Goal: Transaction & Acquisition: Obtain resource

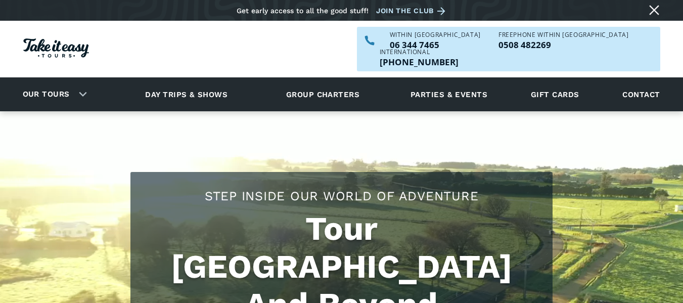
scroll to position [152, 0]
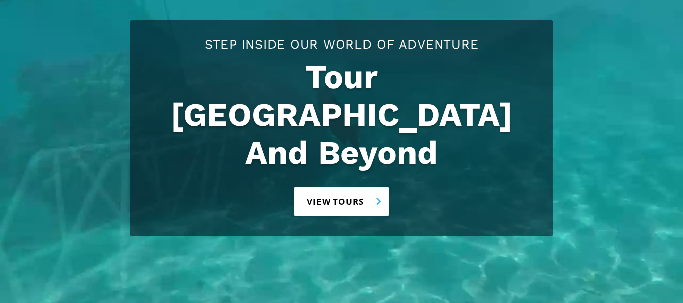
click at [344, 187] on link "View tours" at bounding box center [341, 201] width 95 height 29
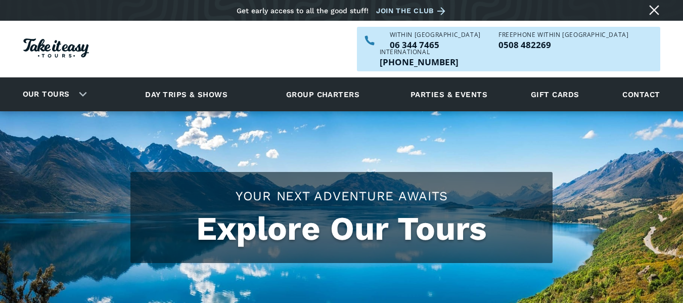
scroll to position [51, 0]
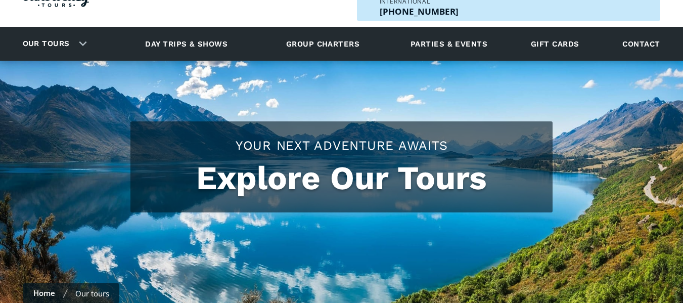
checkbox input "true"
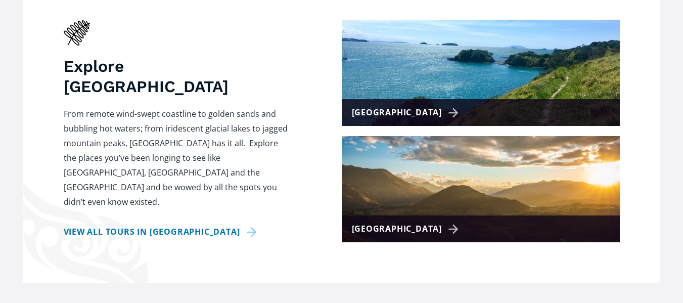
scroll to position [505, 0]
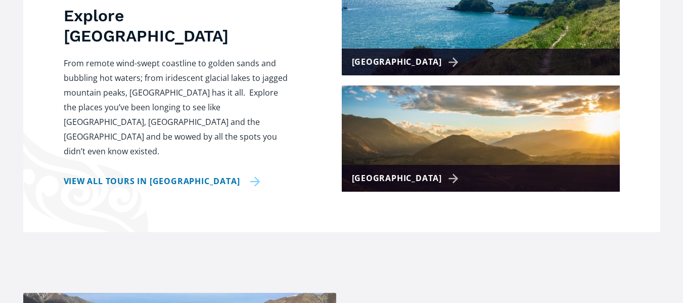
click at [223, 174] on link "View all tours in New Zealand" at bounding box center [162, 181] width 197 height 15
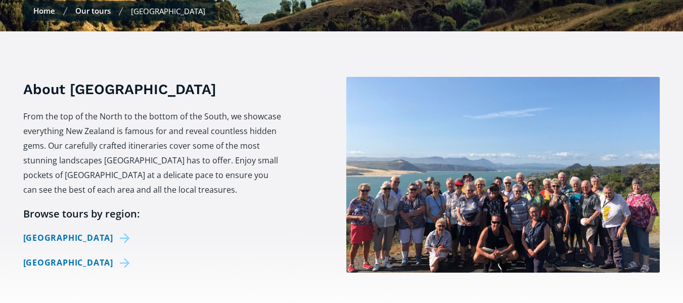
scroll to position [354, 0]
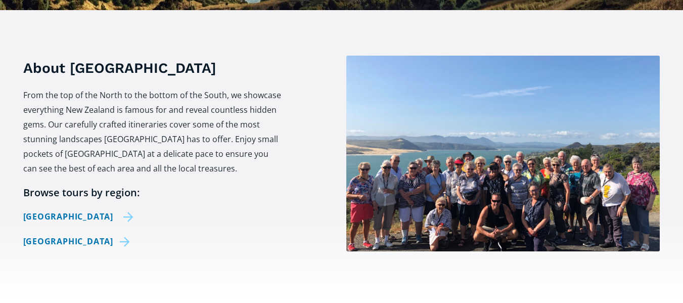
click at [85, 209] on link "[GEOGRAPHIC_DATA]" at bounding box center [78, 216] width 111 height 15
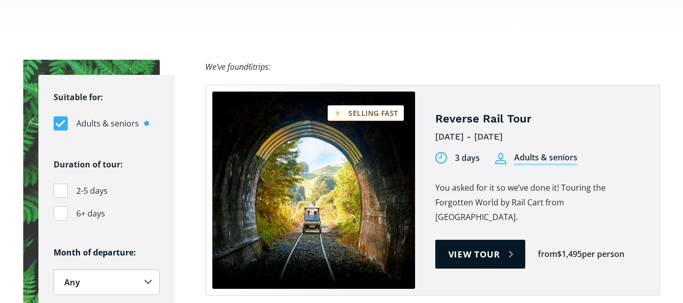
scroll to position [707, 0]
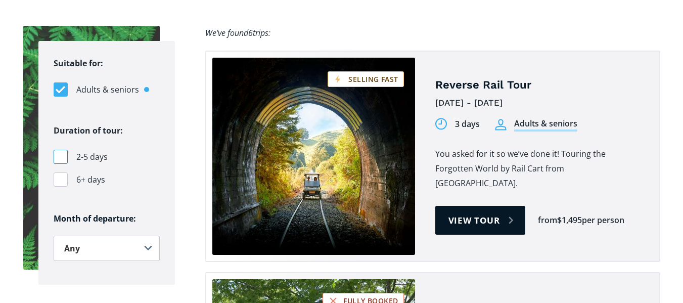
click at [60, 150] on div "Filters" at bounding box center [61, 157] width 14 height 14
click at [60, 154] on input "2-5 days" at bounding box center [57, 157] width 7 height 7
checkbox input "true"
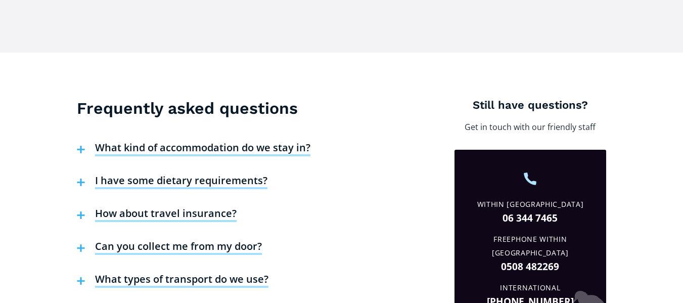
scroll to position [2071, 0]
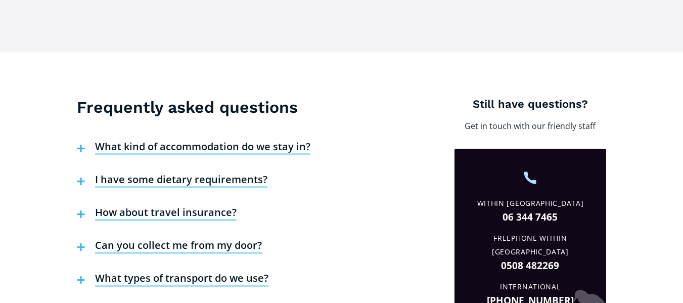
click at [271, 140] on h4 "What kind of accommodation do we stay in?" at bounding box center [202, 147] width 215 height 15
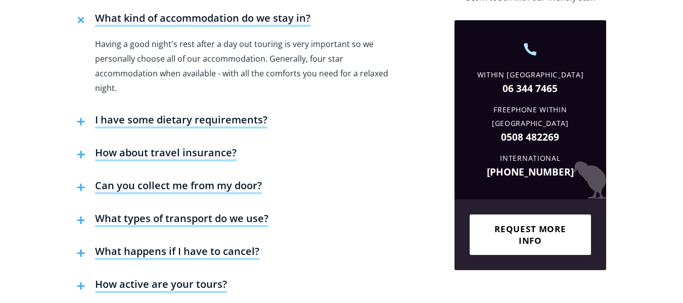
scroll to position [2223, 0]
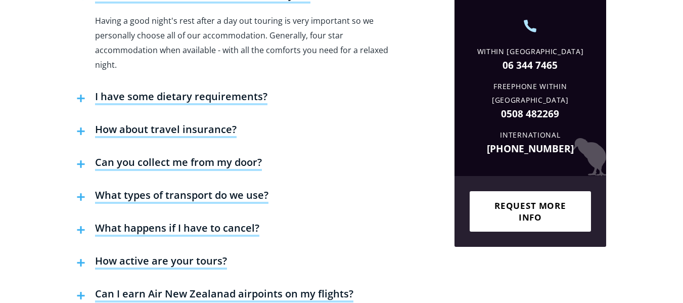
click at [170, 123] on h4 "How about travel insurance?" at bounding box center [165, 130] width 141 height 15
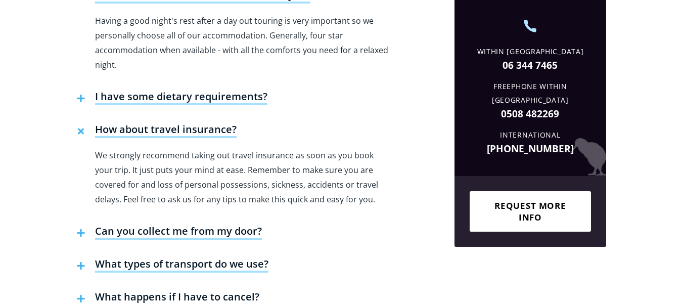
click at [213, 224] on h4 "Can you collect me from my door?" at bounding box center [178, 231] width 167 height 15
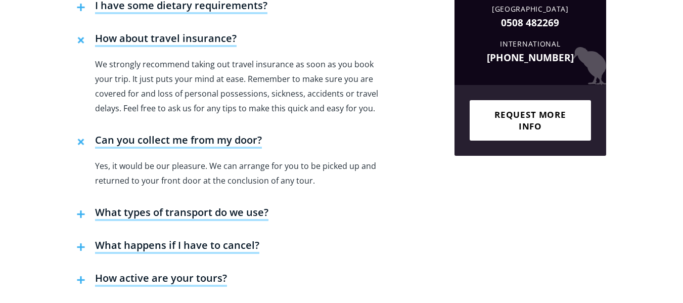
scroll to position [2324, 0]
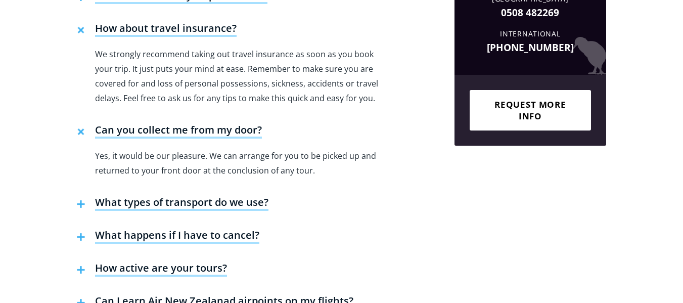
click at [221, 196] on h4 "What types of transport do we use?" at bounding box center [181, 203] width 173 height 15
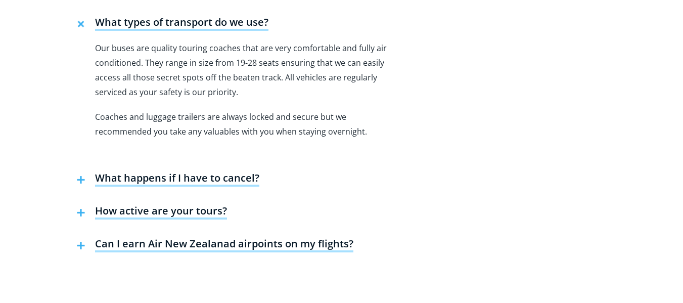
scroll to position [2526, 0]
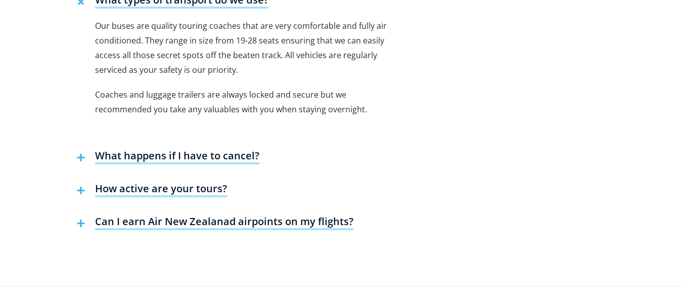
click at [198, 149] on h4 "What happens if I have to cancel?" at bounding box center [177, 156] width 164 height 15
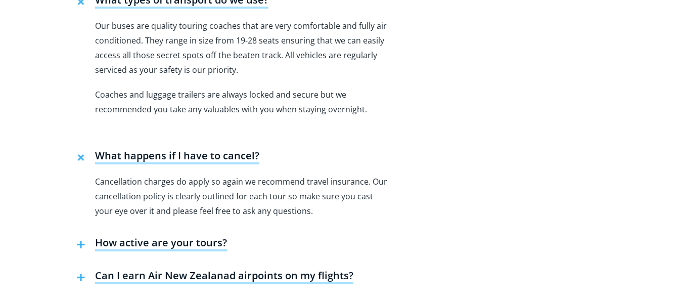
click at [176, 236] on h4 "How active are your tours?" at bounding box center [161, 243] width 132 height 15
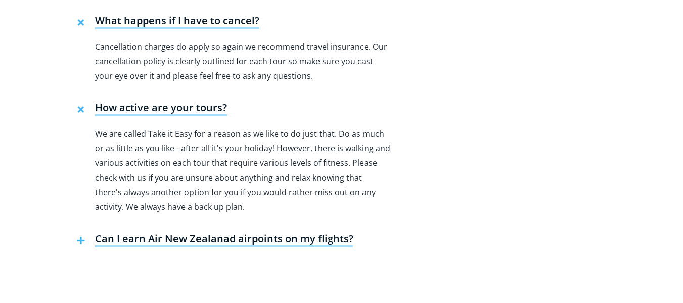
scroll to position [2678, 0]
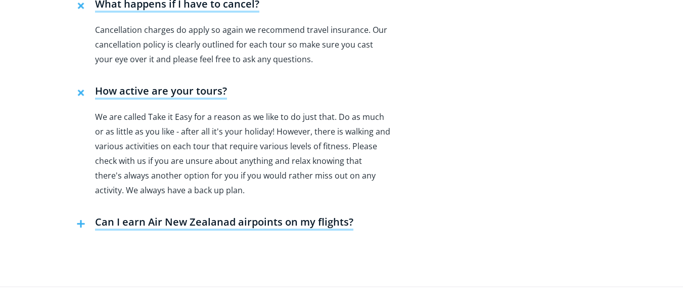
click at [310, 215] on h4 "Can I earn Air New Zealanad airpoints on my flights?" at bounding box center [224, 222] width 258 height 15
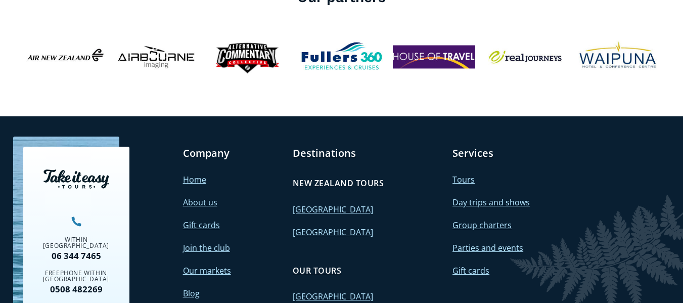
scroll to position [3082, 0]
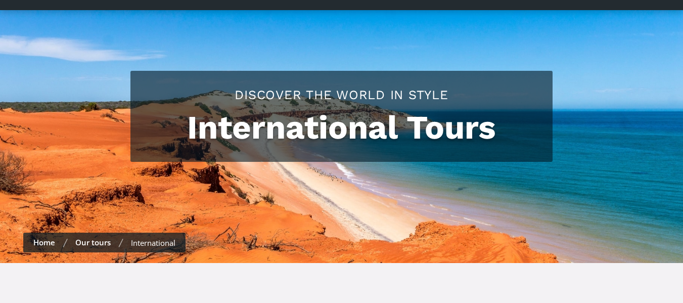
checkbox input "true"
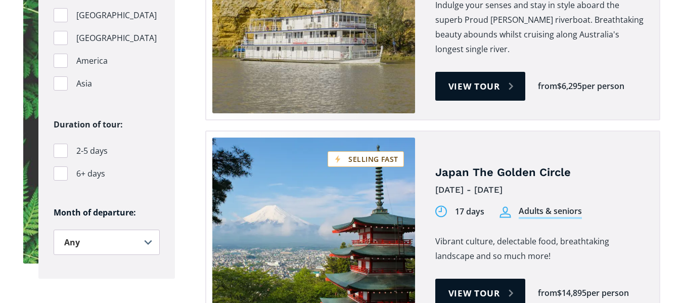
scroll to position [859, 0]
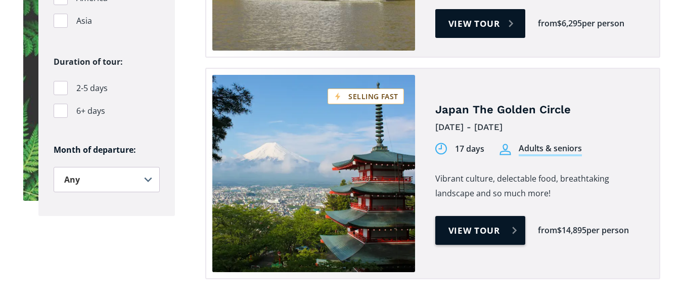
click at [487, 216] on link "View tour" at bounding box center [480, 230] width 90 height 29
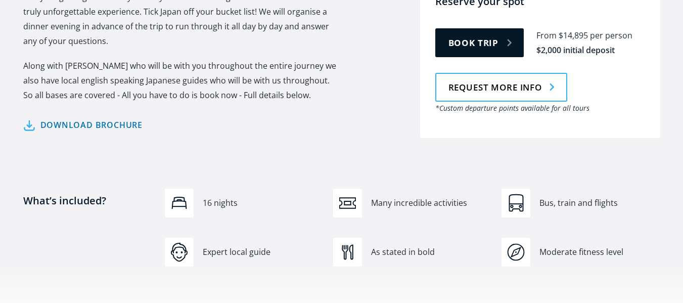
scroll to position [606, 0]
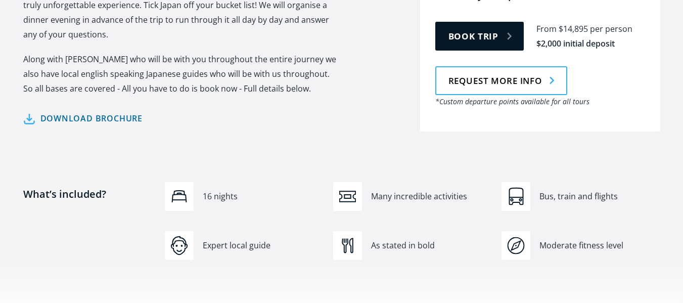
click at [102, 111] on link "Download brochure" at bounding box center [83, 118] width 120 height 15
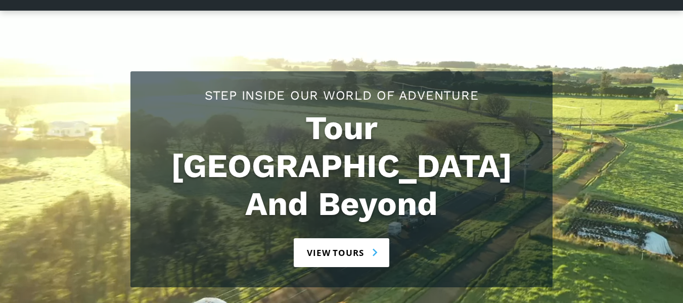
scroll to position [101, 0]
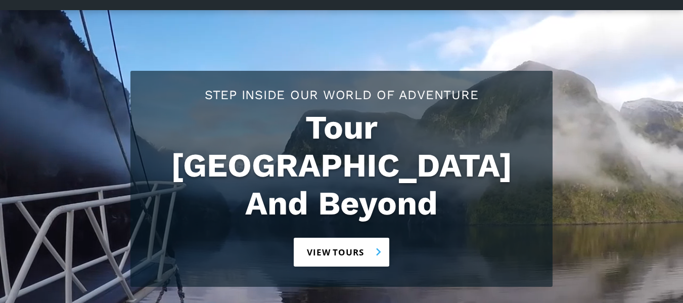
click at [343, 237] on link "View tours" at bounding box center [341, 251] width 95 height 29
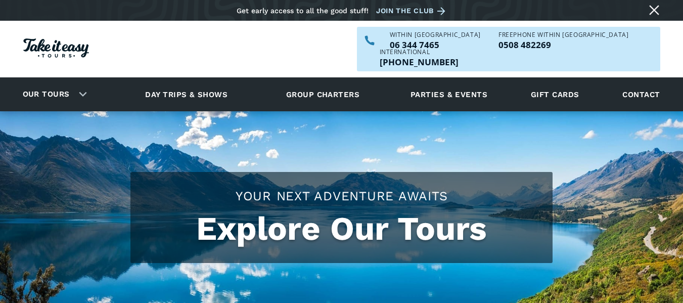
checkbox input "true"
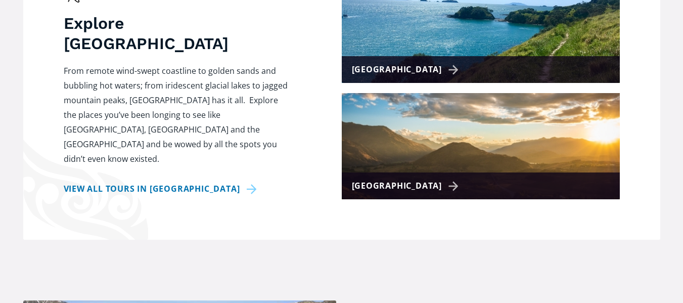
scroll to position [505, 0]
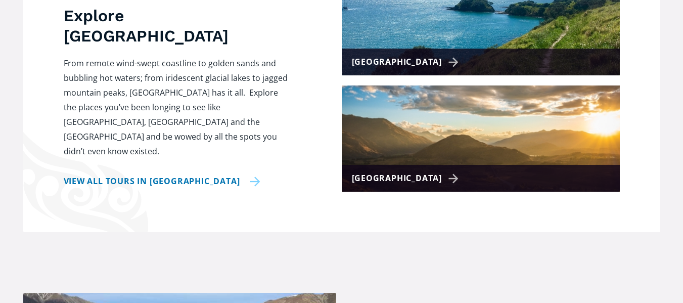
click at [159, 174] on link "View all tours in New Zealand" at bounding box center [162, 181] width 197 height 15
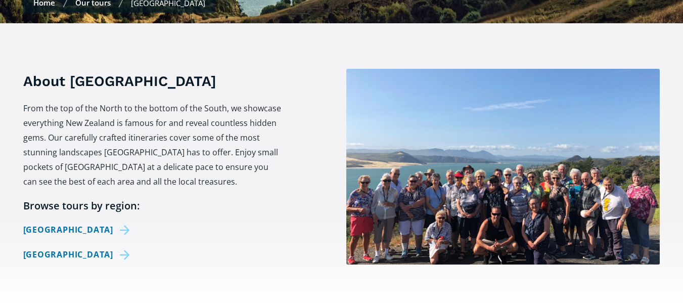
scroll to position [354, 0]
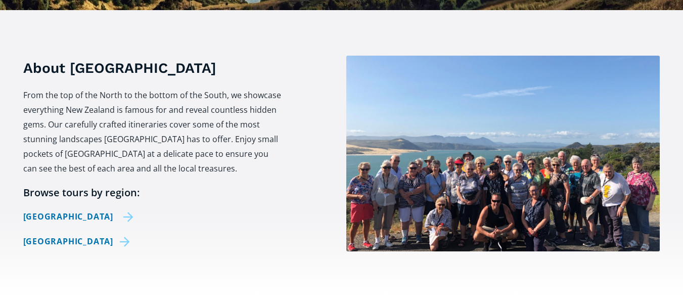
click at [53, 209] on link "[GEOGRAPHIC_DATA]" at bounding box center [78, 216] width 111 height 15
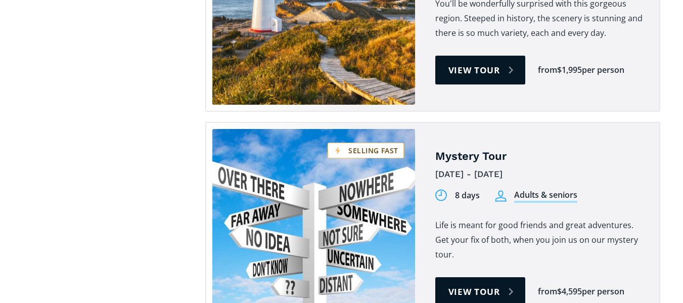
scroll to position [1516, 0]
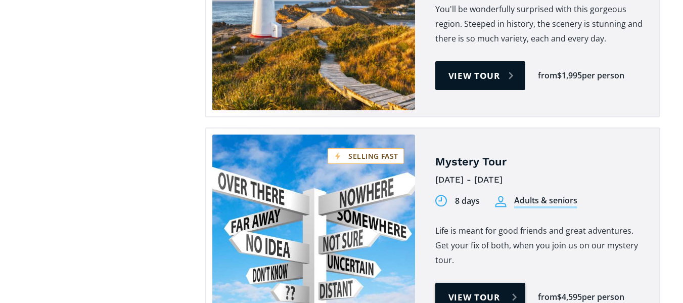
click at [461, 282] on link "View tour" at bounding box center [480, 296] width 90 height 29
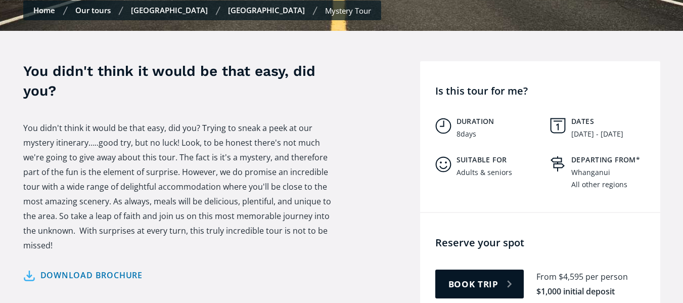
scroll to position [354, 0]
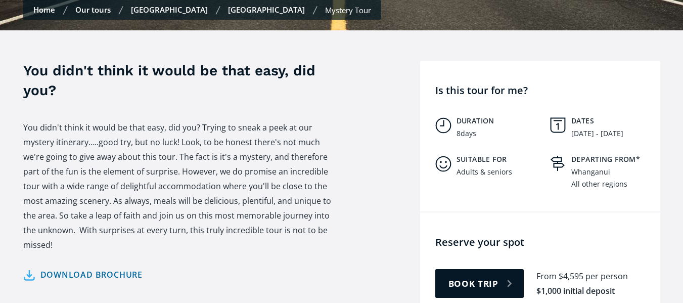
click at [114, 267] on link "Download brochure" at bounding box center [83, 274] width 120 height 15
